Goal: Information Seeking & Learning: Check status

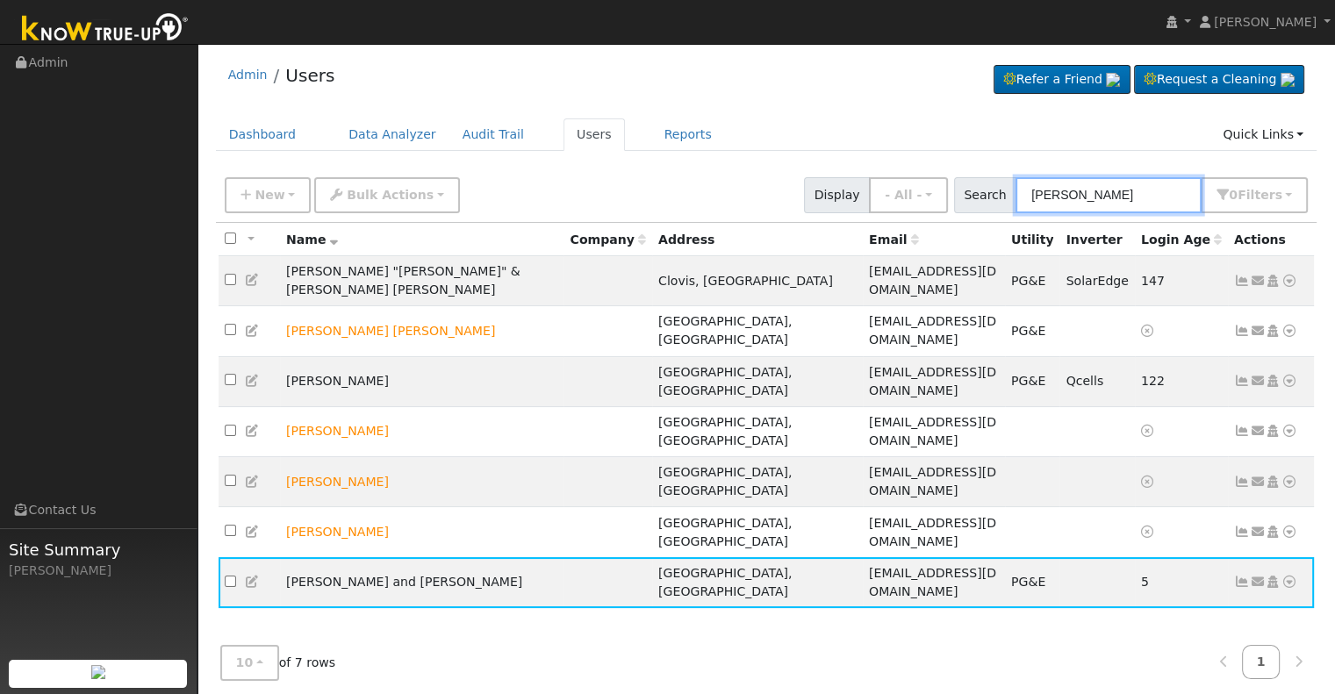
drag, startPoint x: 1125, startPoint y: 189, endPoint x: 963, endPoint y: 213, distance: 164.2
click at [963, 213] on div "New Add User Quick Add Quick Connect Quick Convert Lead Bulk Actions Send Email…" at bounding box center [767, 196] width 1102 height 54
paste input "[PERSON_NAME]"
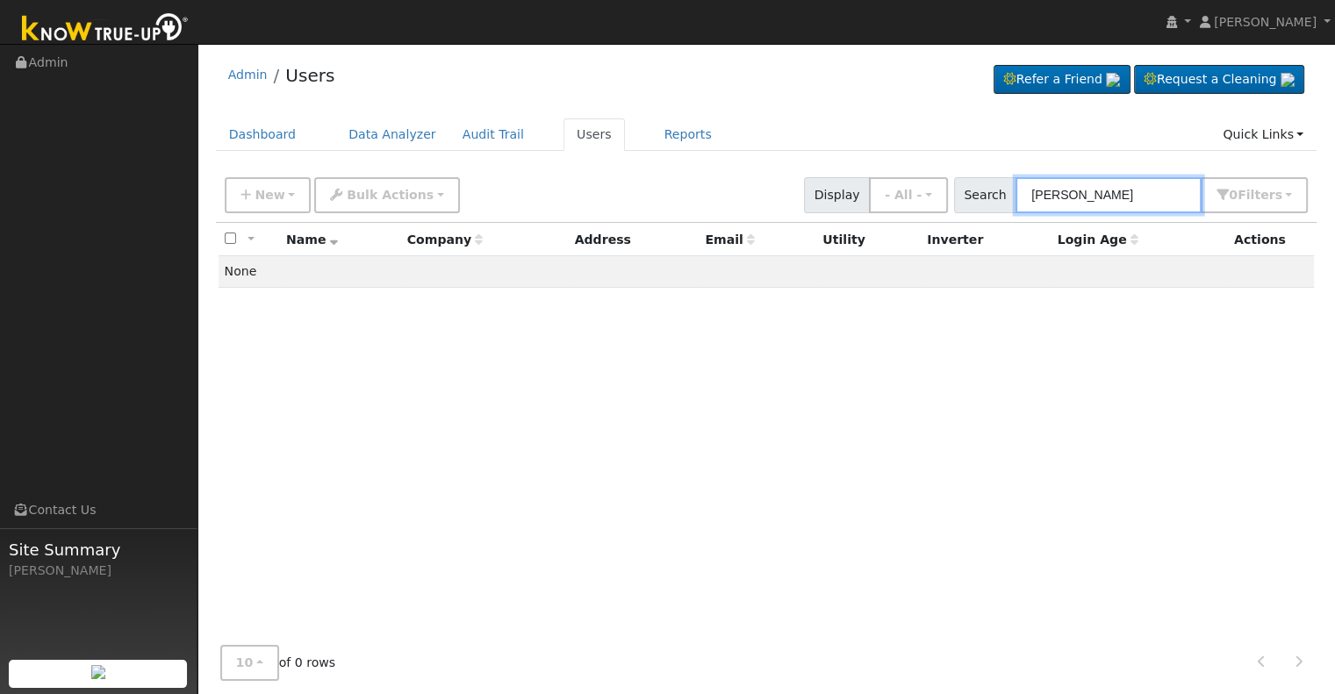
click at [1074, 194] on input "[PERSON_NAME]" at bounding box center [1109, 195] width 186 height 36
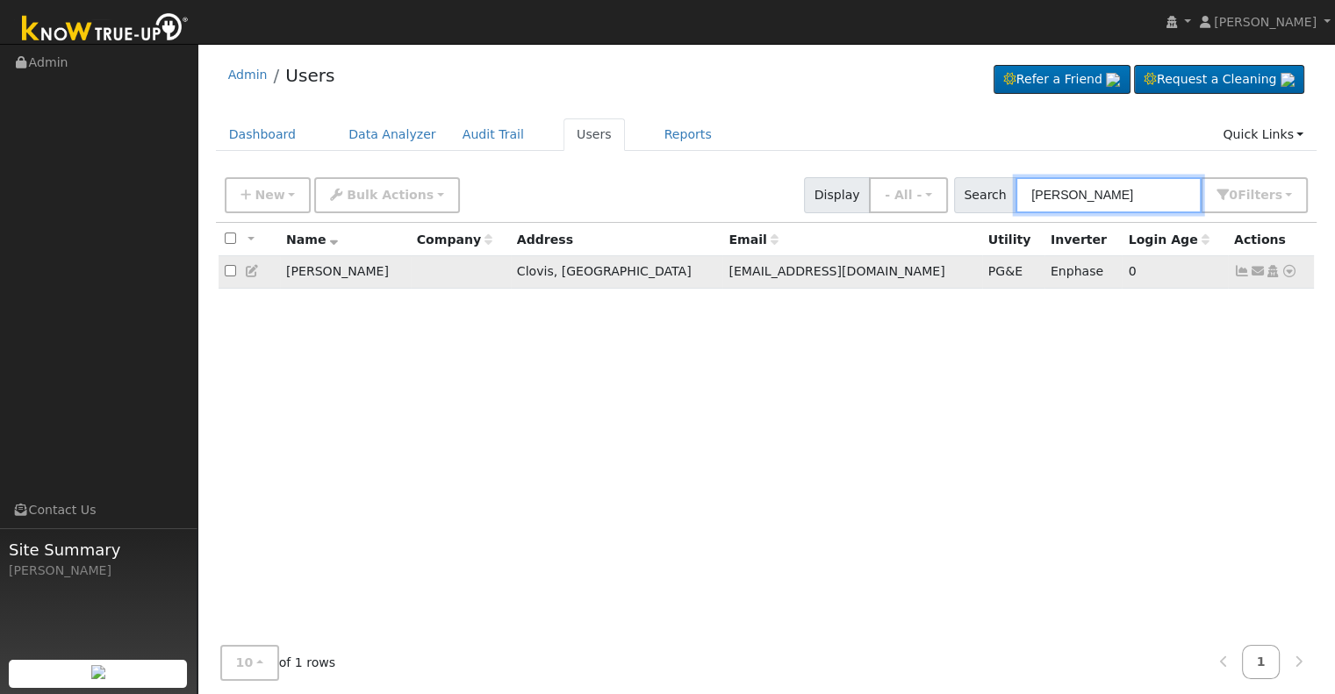
type input "[PERSON_NAME]"
click at [1238, 272] on icon at bounding box center [1242, 271] width 16 height 12
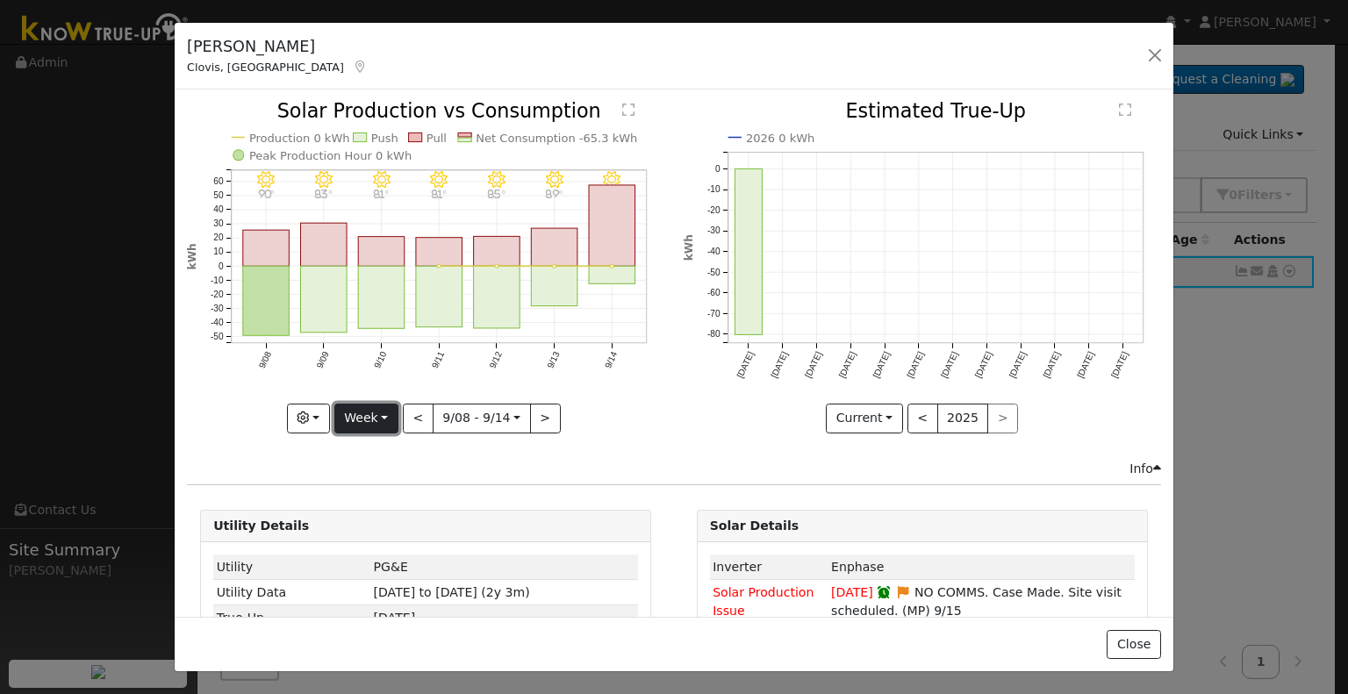
click at [376, 413] on button "Week" at bounding box center [366, 419] width 64 height 30
click at [387, 524] on link "Year" at bounding box center [396, 527] width 122 height 25
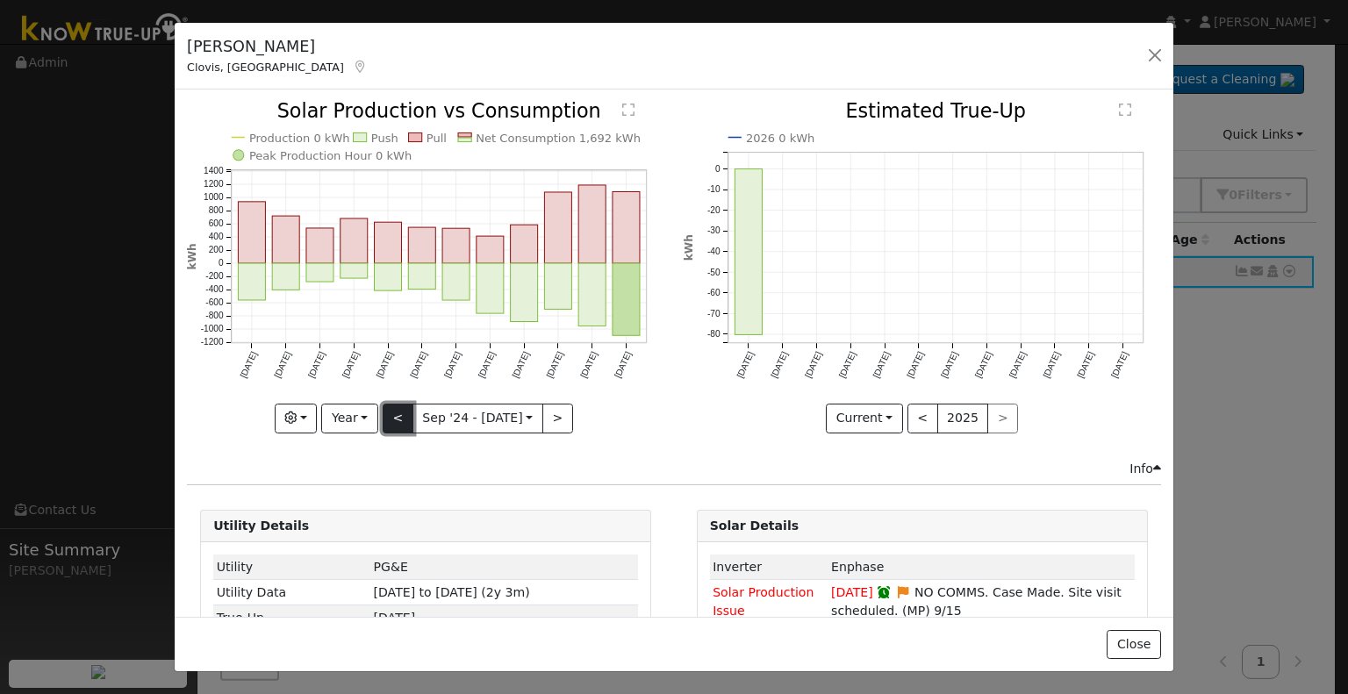
click at [400, 417] on button "<" at bounding box center [398, 419] width 31 height 30
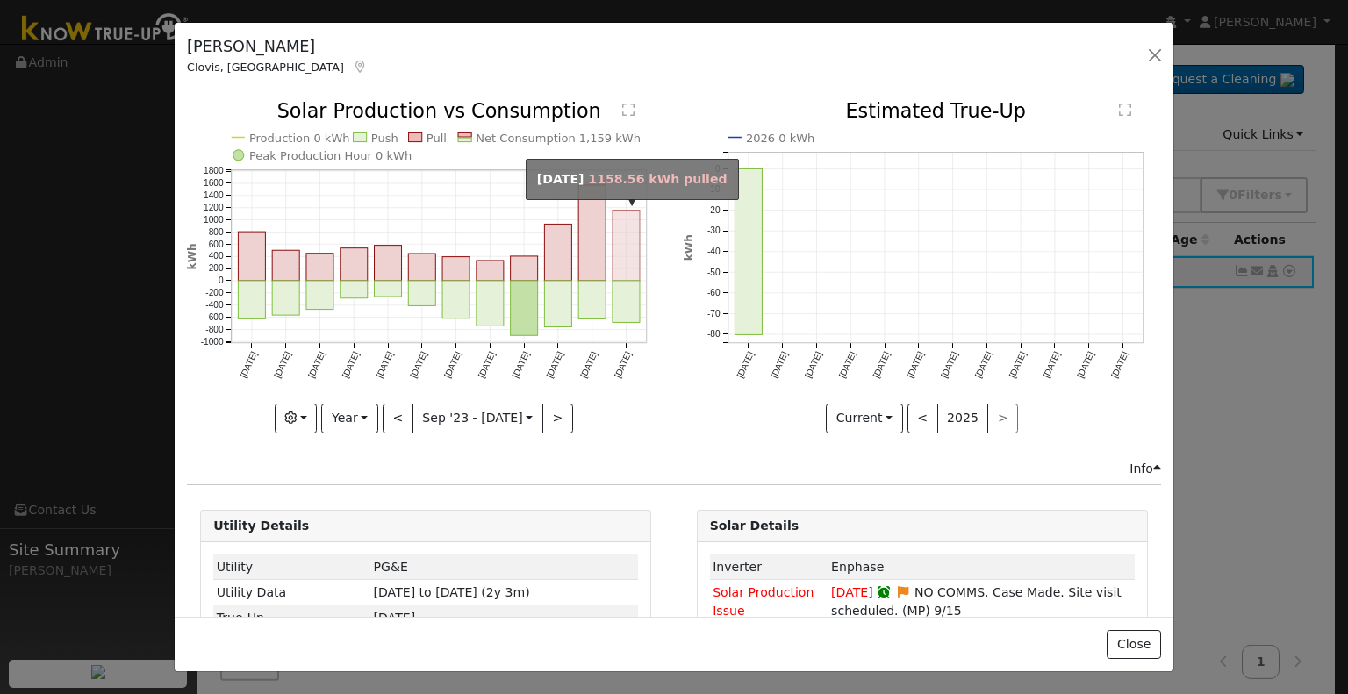
click at [626, 271] on rect "onclick=""" at bounding box center [626, 246] width 27 height 70
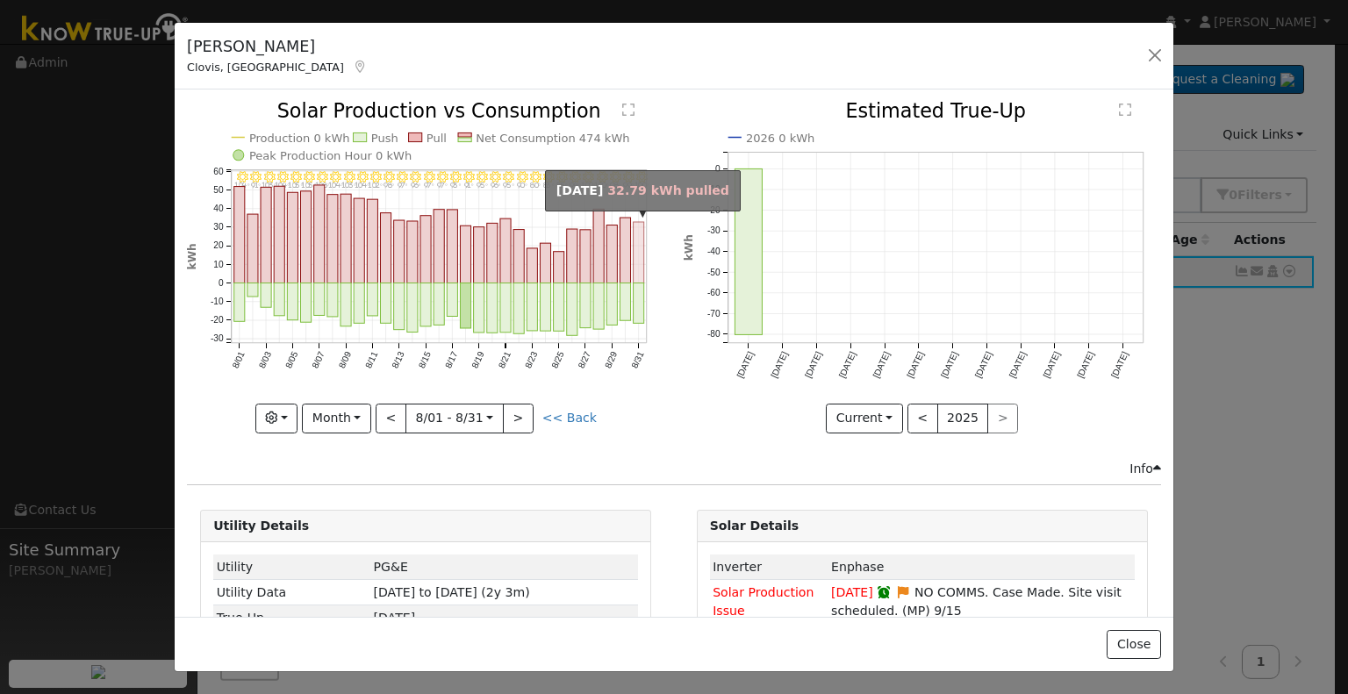
click at [634, 269] on rect "onclick=""" at bounding box center [639, 252] width 11 height 61
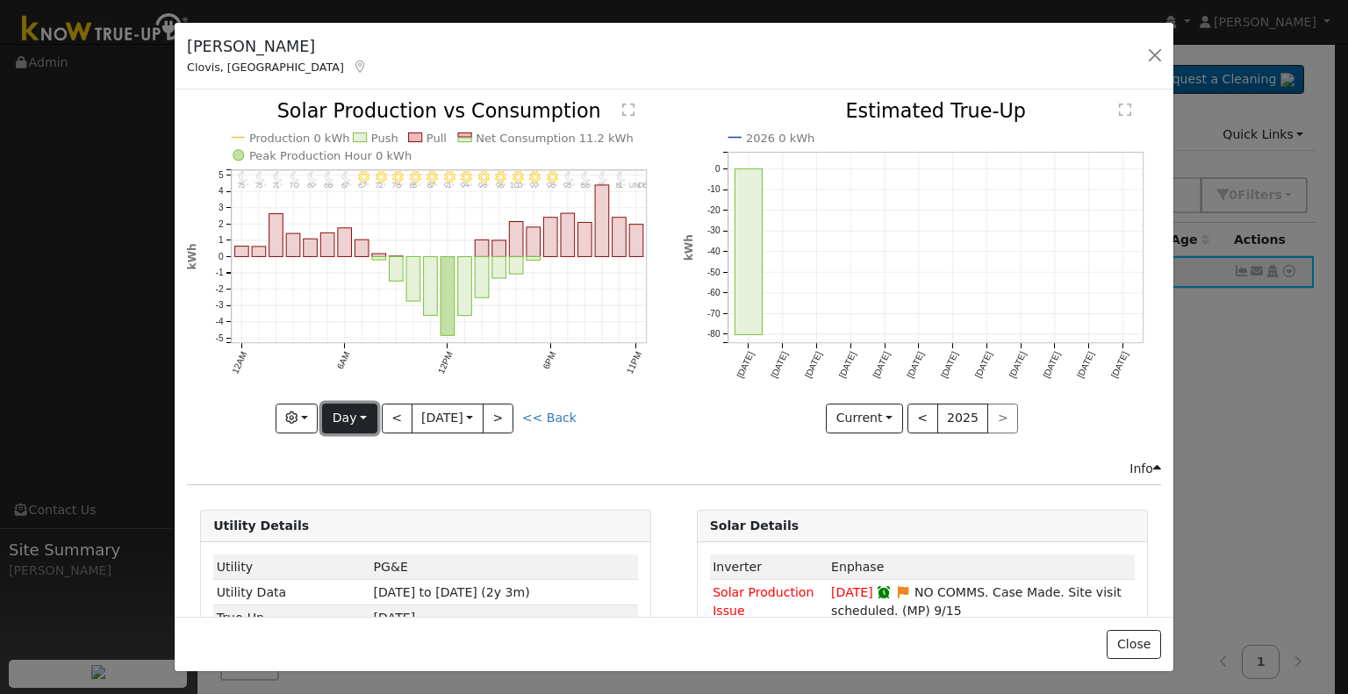
click at [361, 421] on button "Day" at bounding box center [349, 419] width 54 height 30
click at [364, 520] on link "Year" at bounding box center [384, 527] width 122 height 25
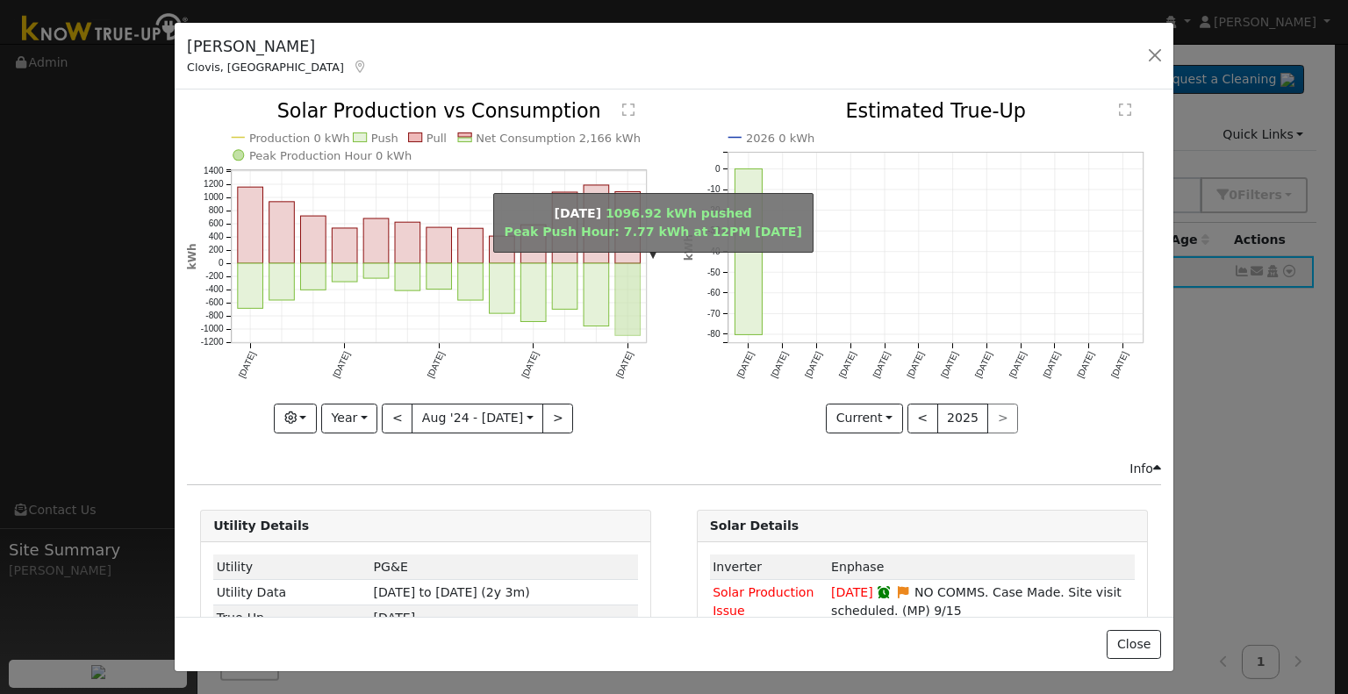
click at [616, 319] on rect "onclick=""" at bounding box center [627, 300] width 25 height 72
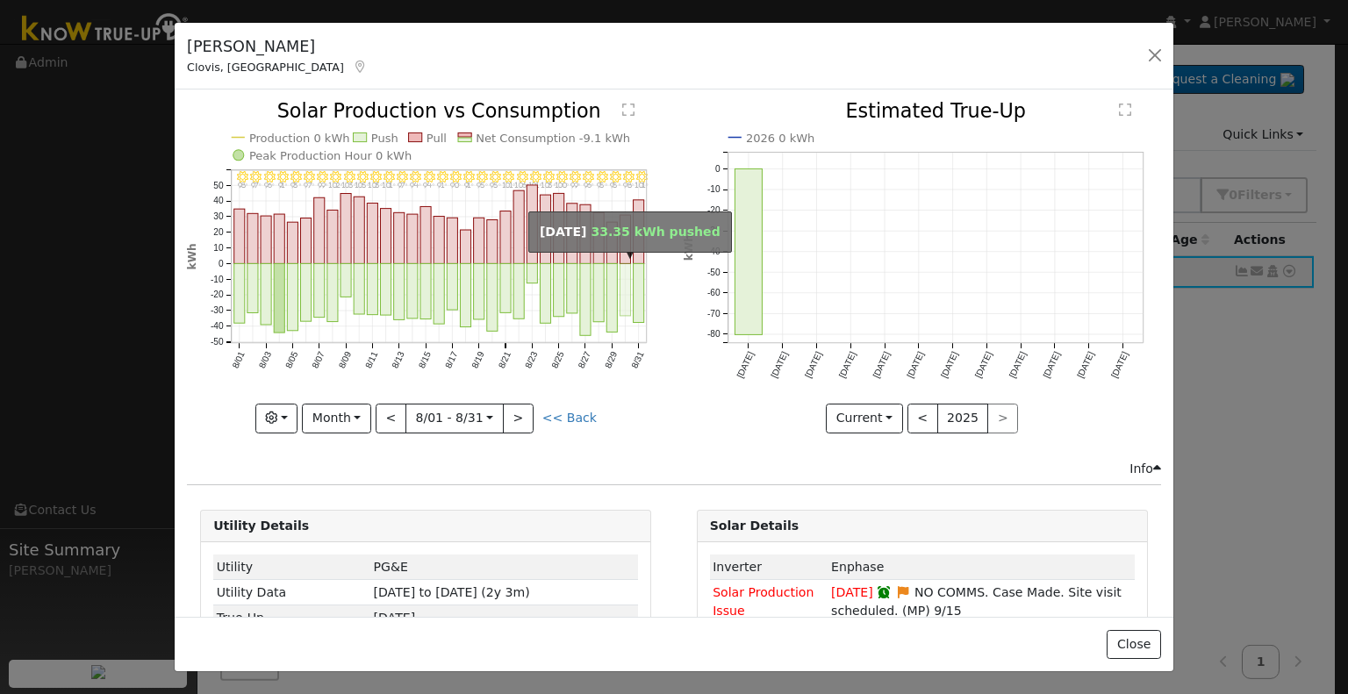
click at [621, 304] on rect "onclick=""" at bounding box center [626, 290] width 11 height 53
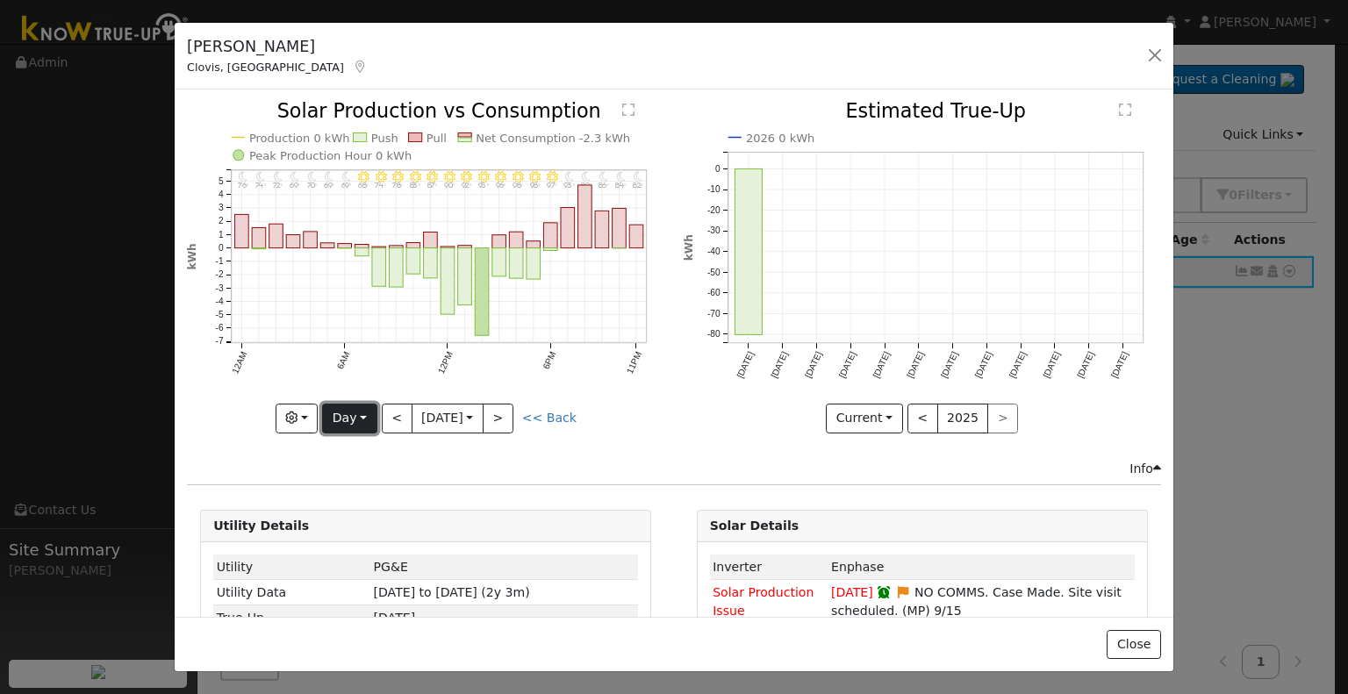
click at [364, 413] on button "Day" at bounding box center [349, 419] width 54 height 30
click at [367, 519] on link "Year" at bounding box center [384, 527] width 122 height 25
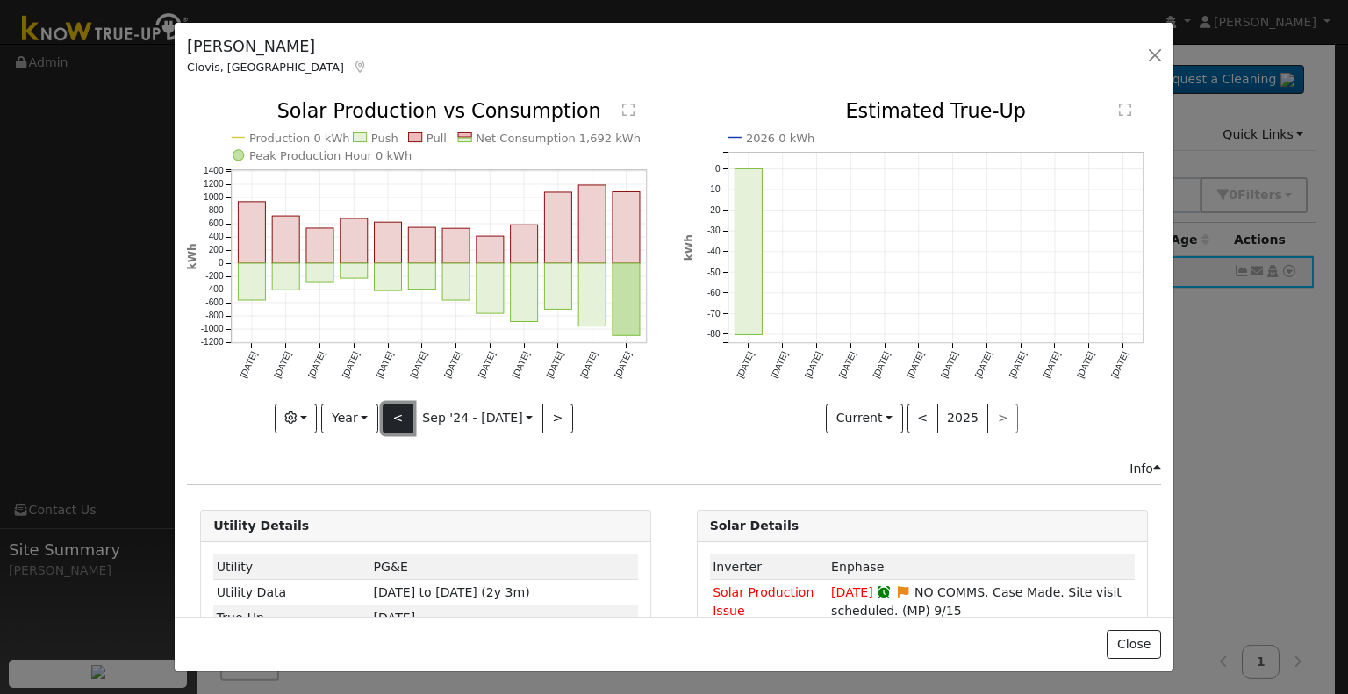
click at [397, 420] on button "<" at bounding box center [398, 419] width 31 height 30
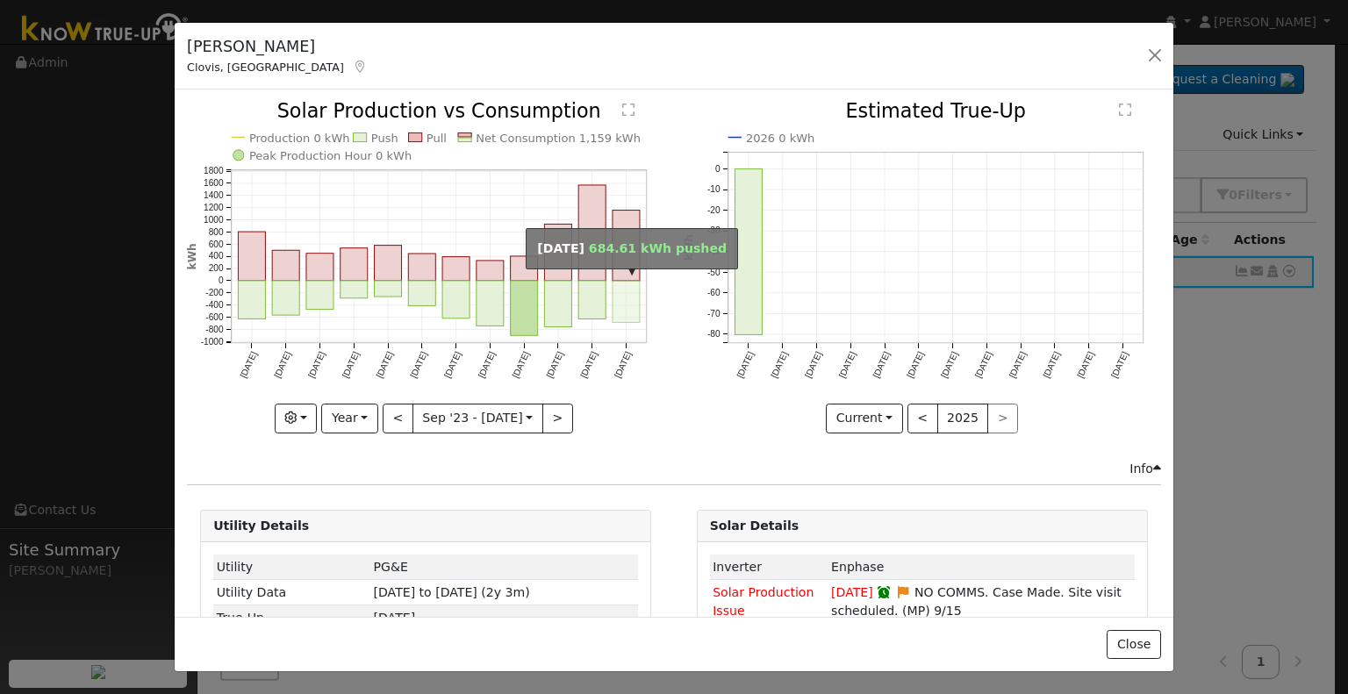
click at [615, 305] on rect "onclick=""" at bounding box center [626, 302] width 27 height 42
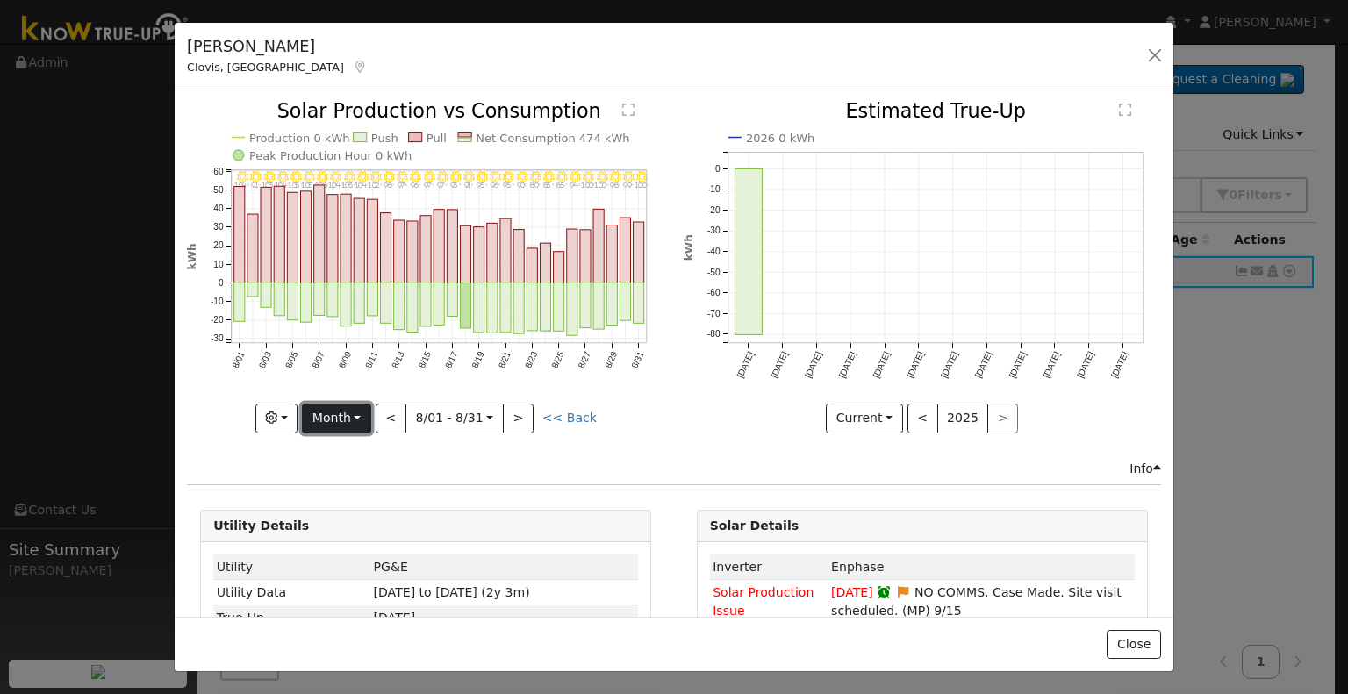
click at [348, 414] on button "Month" at bounding box center [336, 419] width 69 height 30
click at [359, 523] on link "Year" at bounding box center [364, 527] width 122 height 25
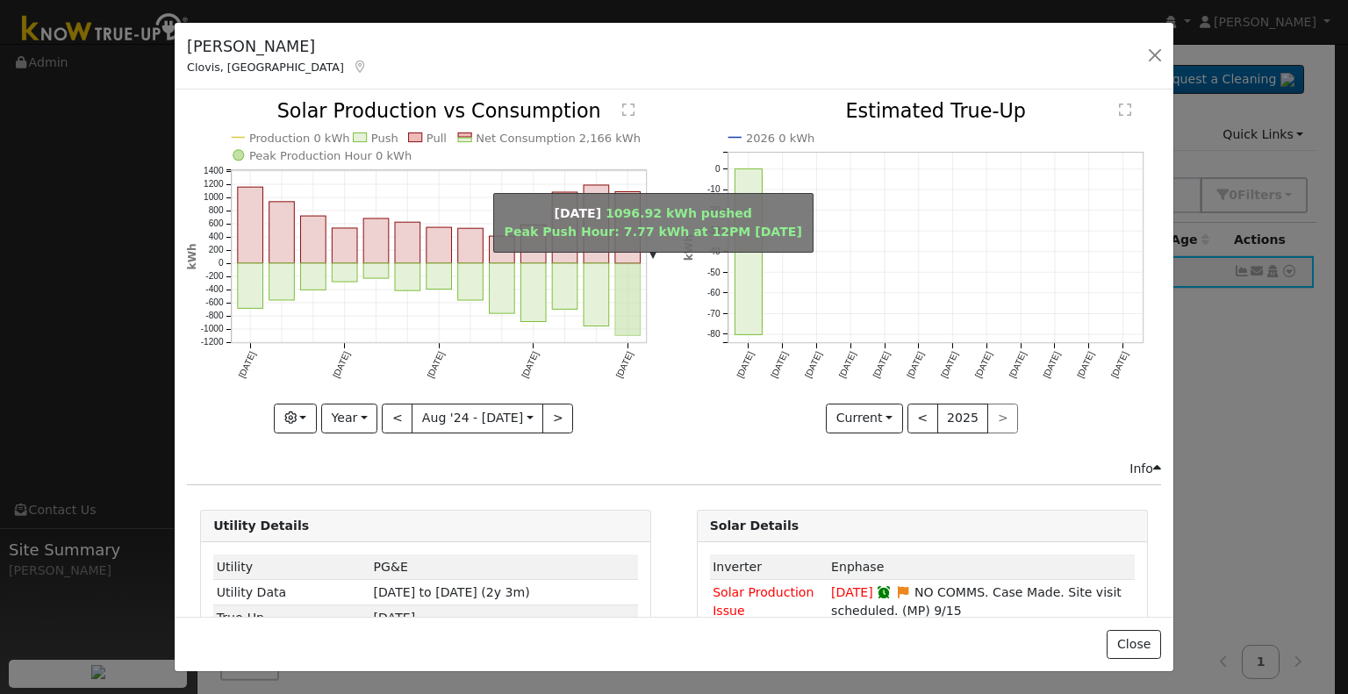
click at [626, 311] on rect "onclick=""" at bounding box center [627, 300] width 25 height 72
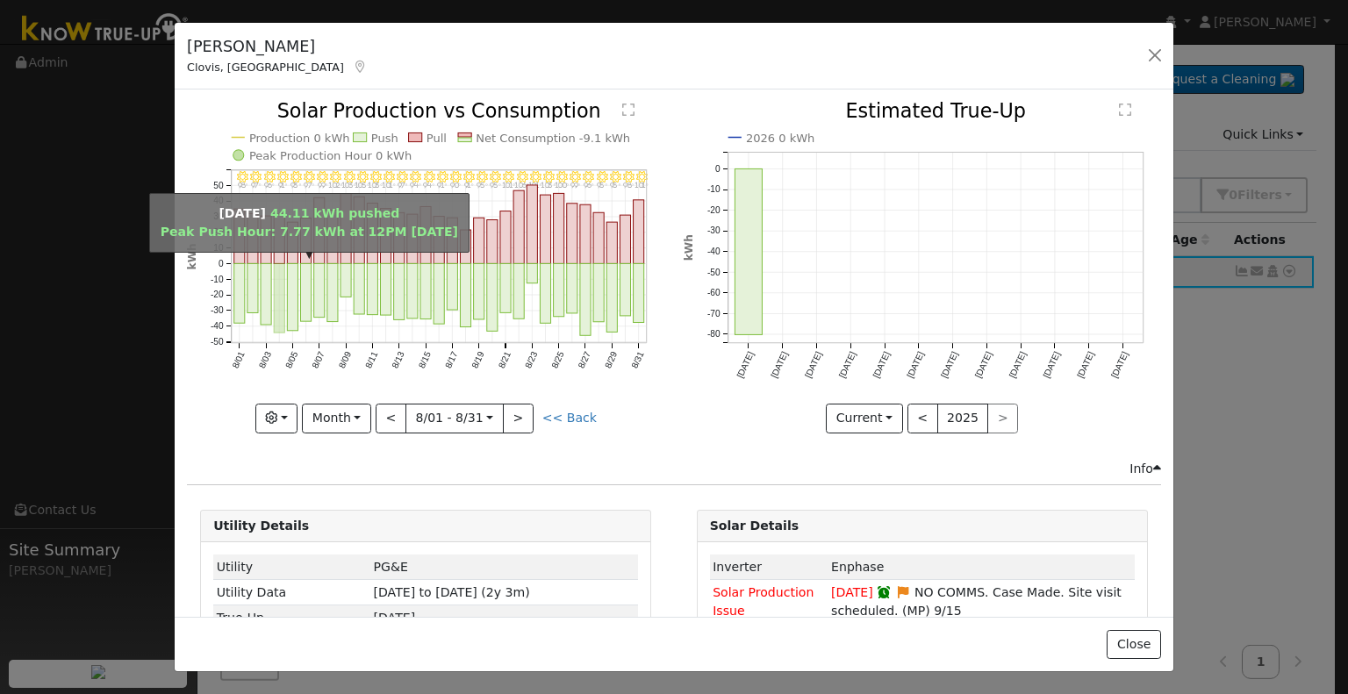
click at [279, 313] on rect "onclick=""" at bounding box center [279, 298] width 11 height 69
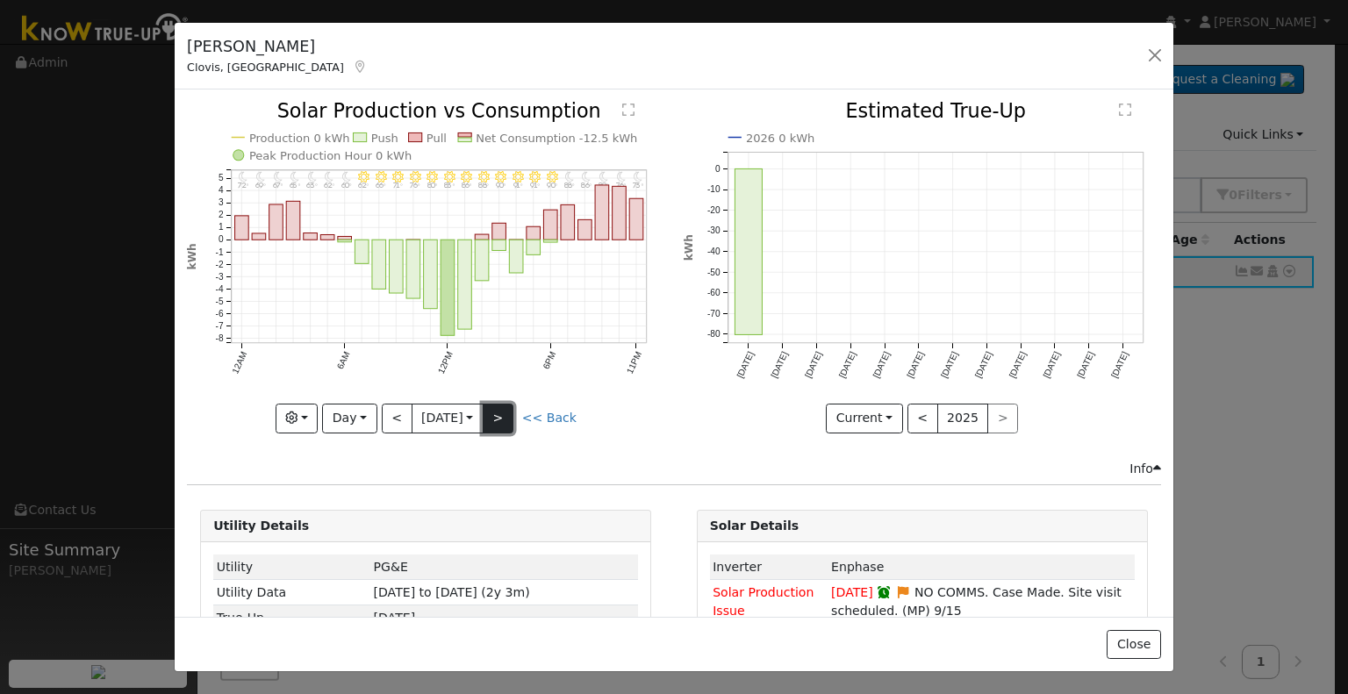
click at [502, 413] on button ">" at bounding box center [498, 419] width 31 height 30
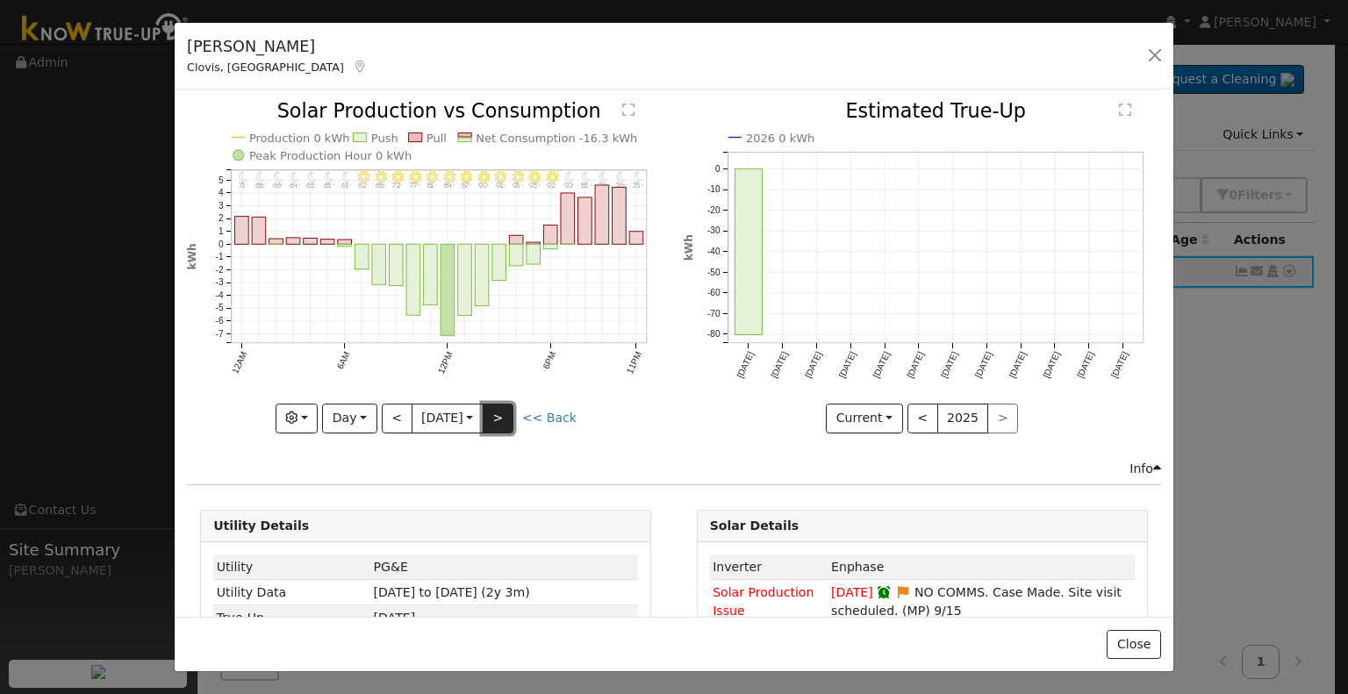
click at [502, 413] on button ">" at bounding box center [498, 419] width 31 height 30
click at [499, 413] on button ">" at bounding box center [498, 419] width 31 height 30
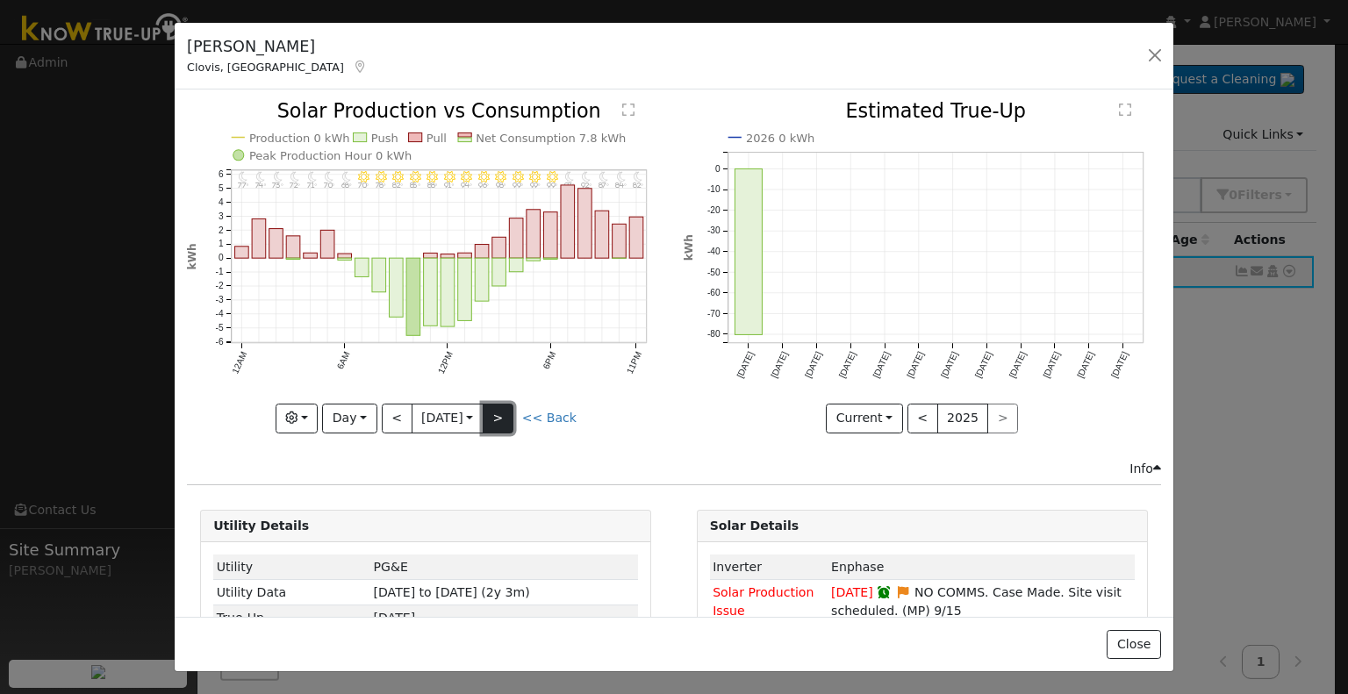
click at [499, 413] on button ">" at bounding box center [498, 419] width 31 height 30
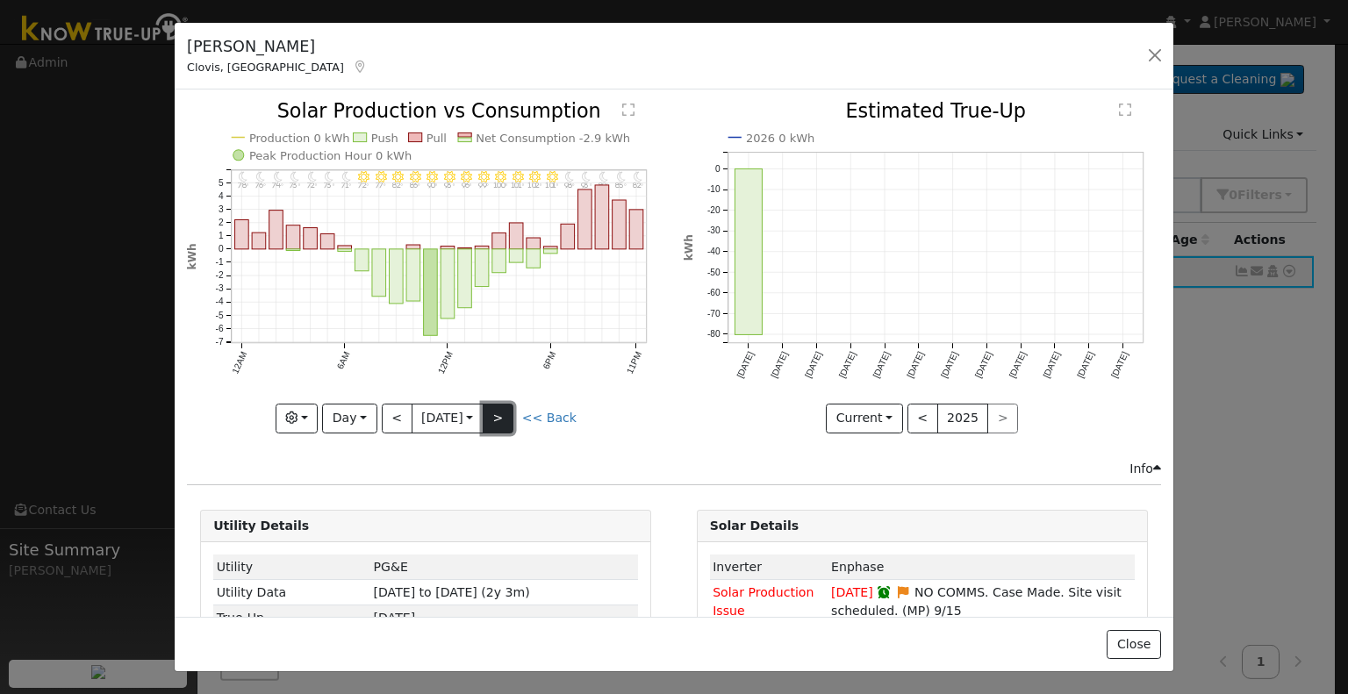
click at [499, 413] on button ">" at bounding box center [498, 419] width 31 height 30
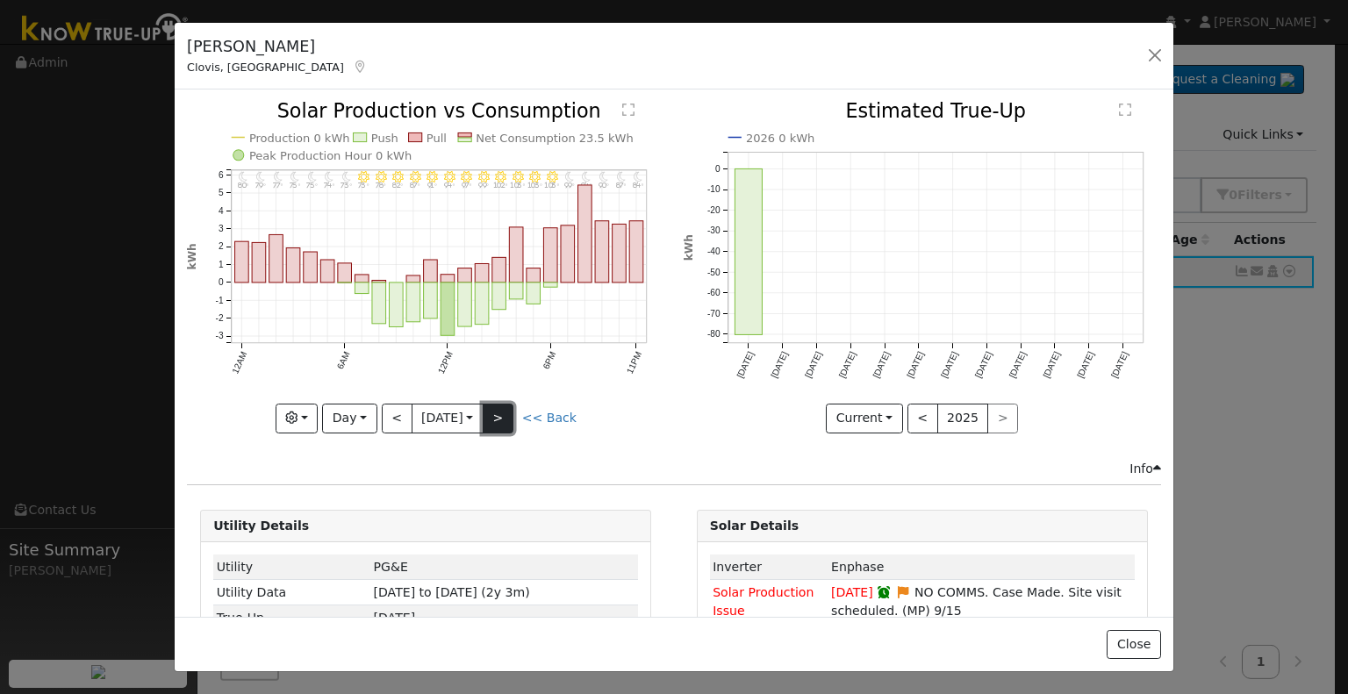
click at [495, 404] on button ">" at bounding box center [498, 419] width 31 height 30
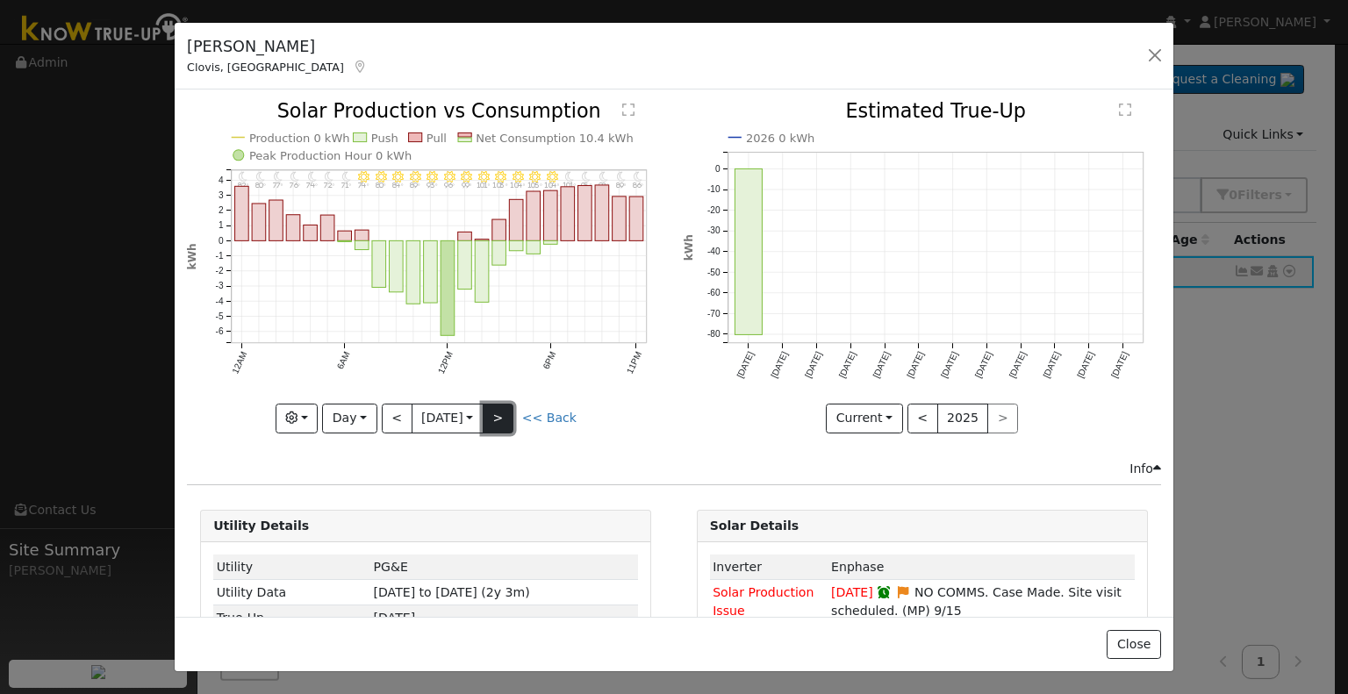
click at [495, 404] on button ">" at bounding box center [498, 419] width 31 height 30
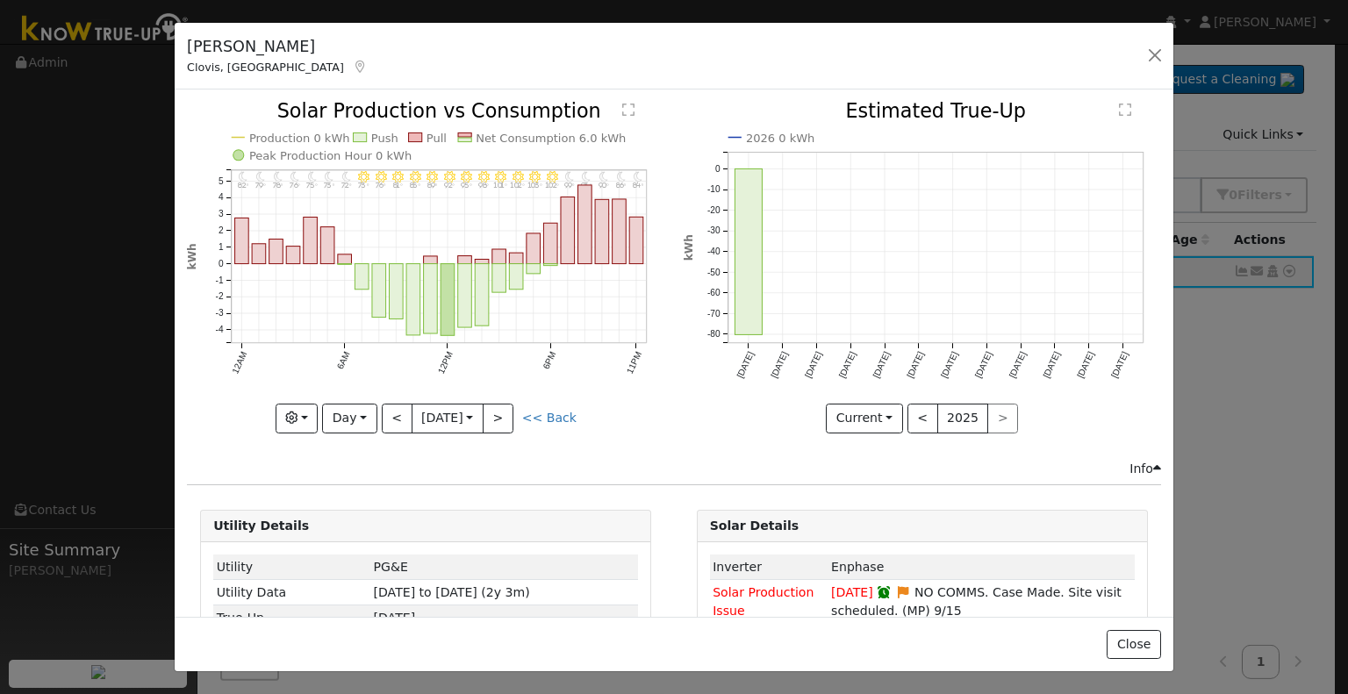
click at [502, 396] on icon "11PM - Clear 84° 10PM - Clear 86° 9PM - Clear 90° 8PM - Clear 93° 7PM - Clear 9…" at bounding box center [426, 266] width 478 height 329
click at [500, 415] on button ">" at bounding box center [498, 419] width 31 height 30
type input "[DATE]"
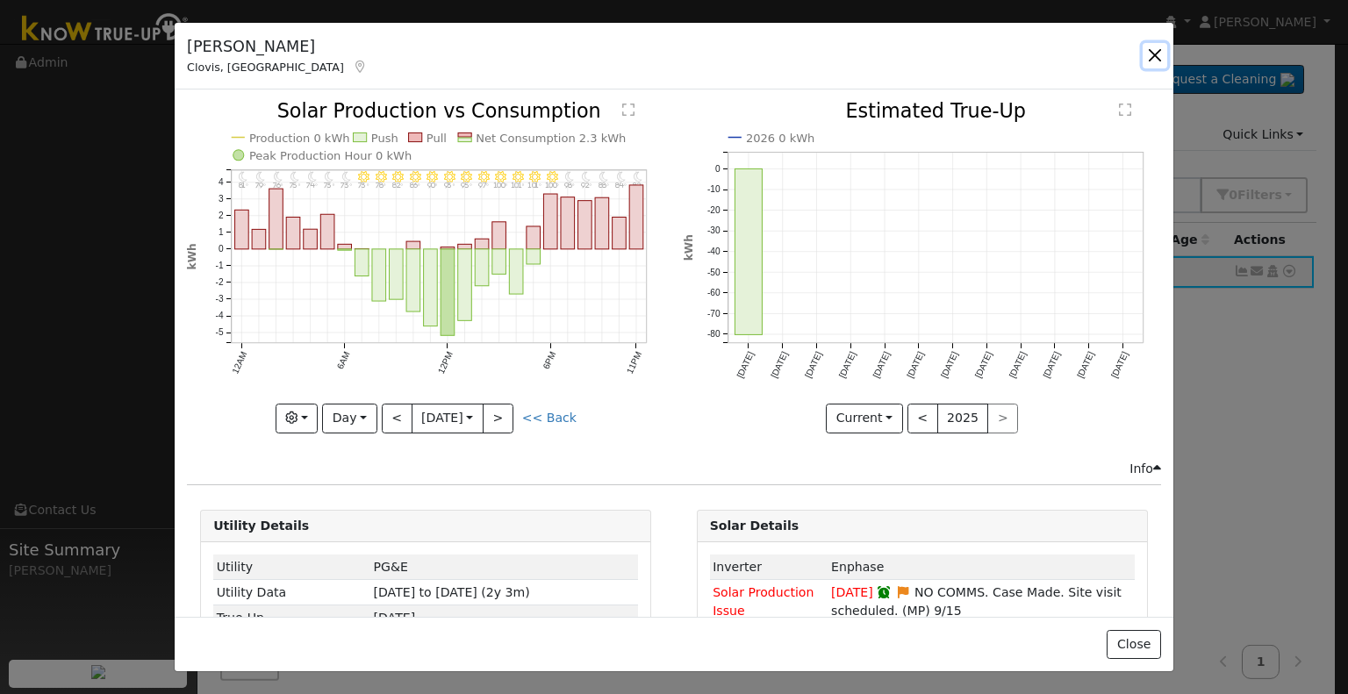
click at [1153, 52] on button "button" at bounding box center [1155, 55] width 25 height 25
